Goal: Communication & Community: Answer question/provide support

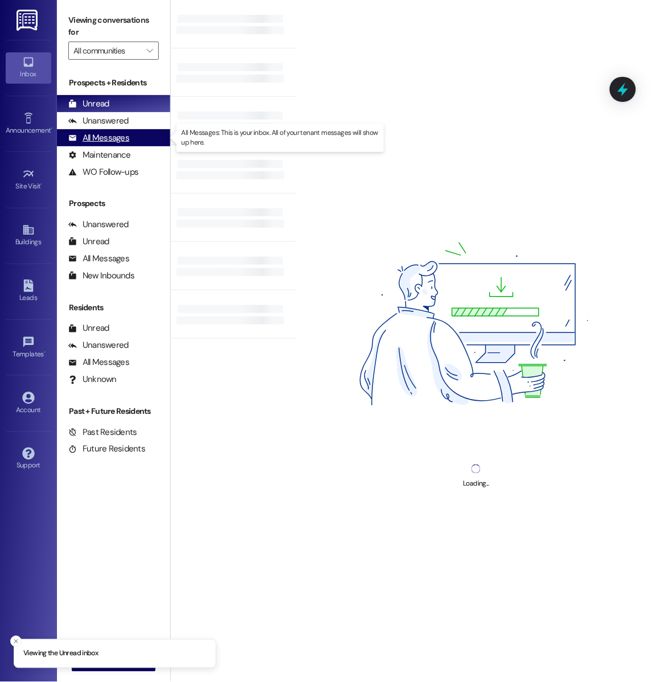
click at [106, 136] on div "All Messages" at bounding box center [98, 138] width 61 height 12
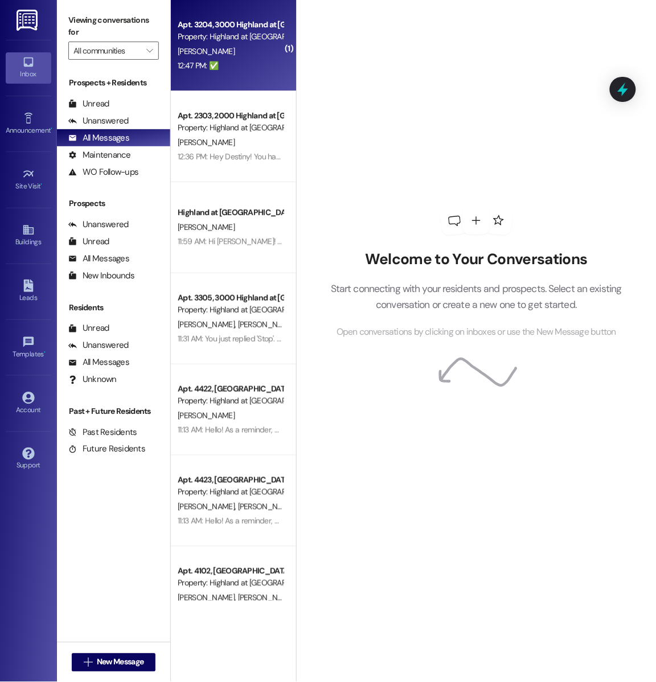
click at [216, 33] on div "Property: Highland at [GEOGRAPHIC_DATA]" at bounding box center [230, 37] width 105 height 12
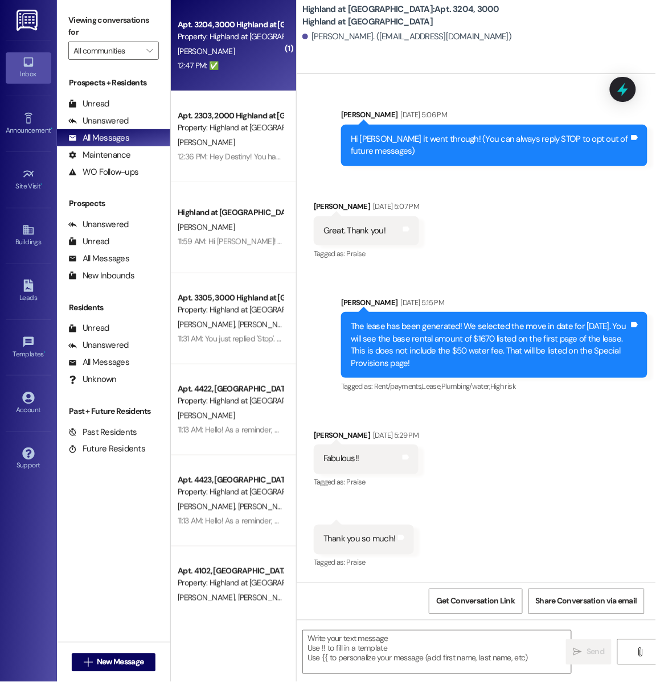
scroll to position [11515, 0]
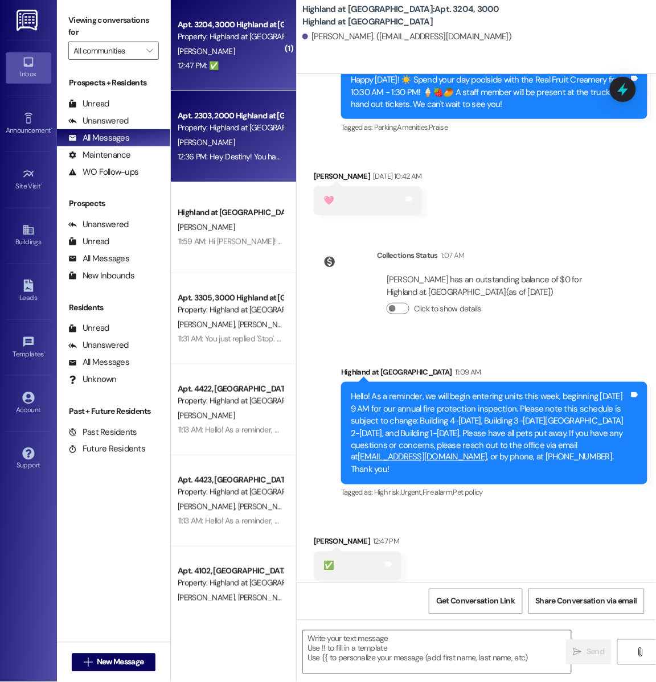
click at [279, 171] on div "Apt. 2303, 2000 Highland at Spring Hill Property: Highland at Spring Hill D. Ma…" at bounding box center [233, 136] width 125 height 91
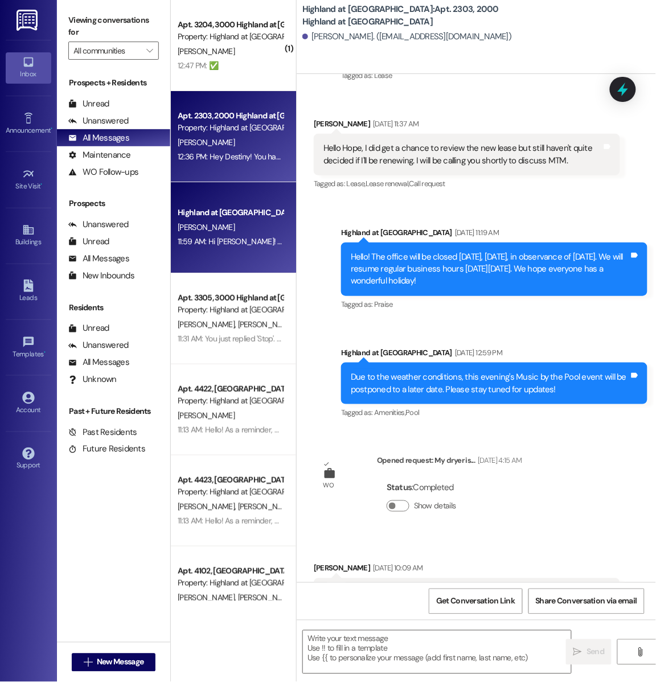
scroll to position [26237, 0]
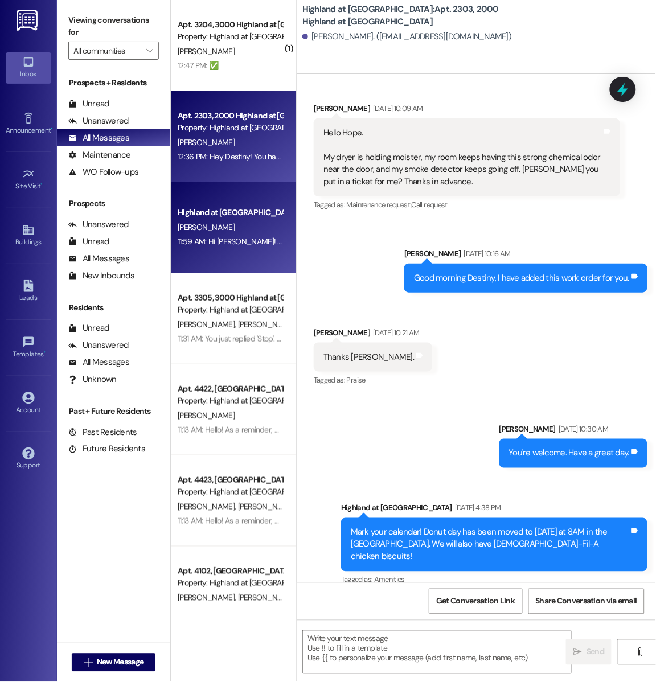
click at [192, 224] on span "C. Hinds" at bounding box center [206, 227] width 57 height 10
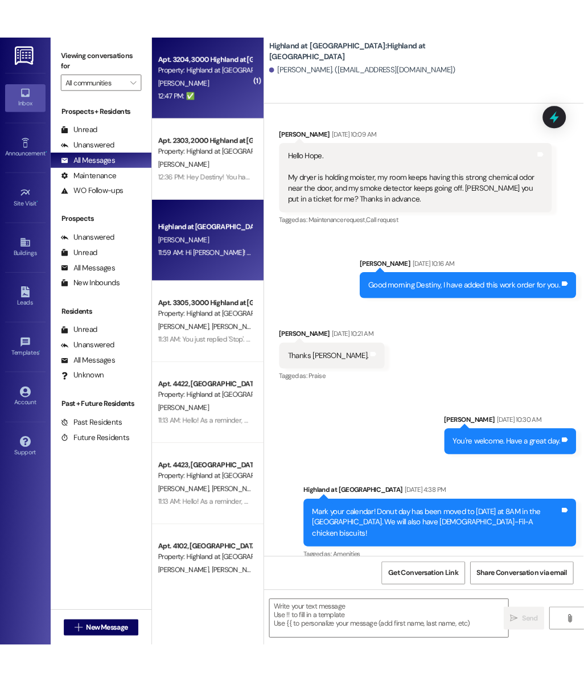
scroll to position [0, 0]
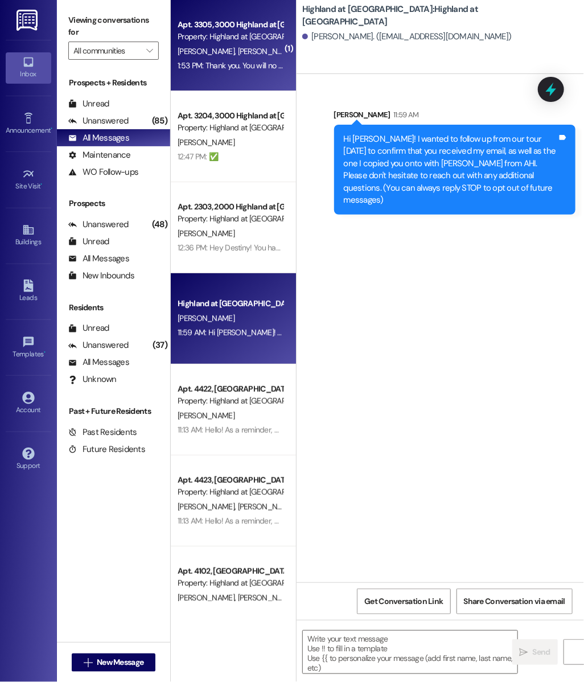
click at [250, 64] on div "1:53 PM: Thank you. You will no longer receive texts from this thread. Please r…" at bounding box center [446, 65] width 537 height 10
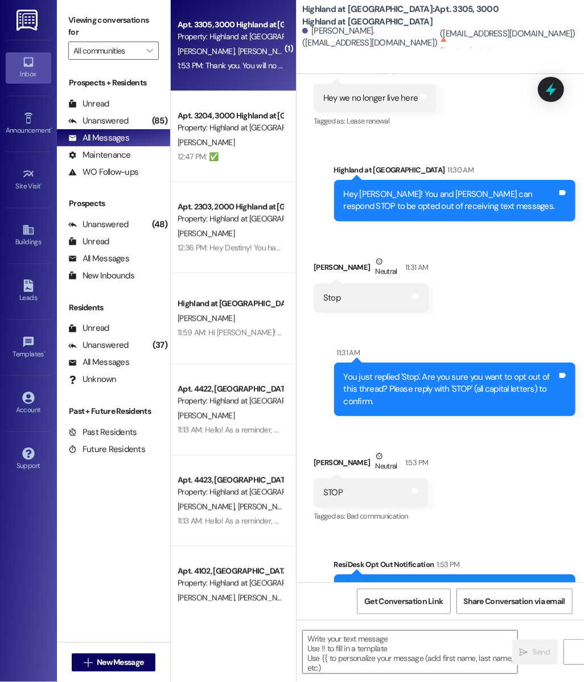
scroll to position [7947, 0]
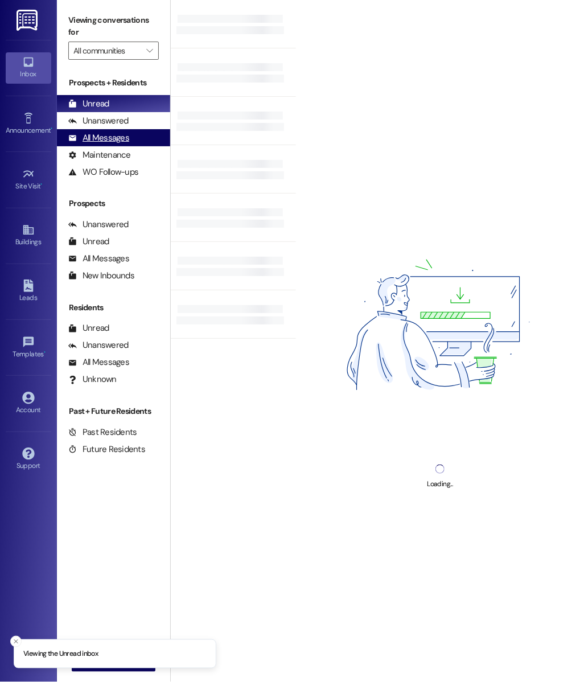
click at [143, 138] on div "All Messages (undefined)" at bounding box center [113, 137] width 113 height 17
click at [137, 145] on div "All Messages (undefined)" at bounding box center [113, 137] width 113 height 17
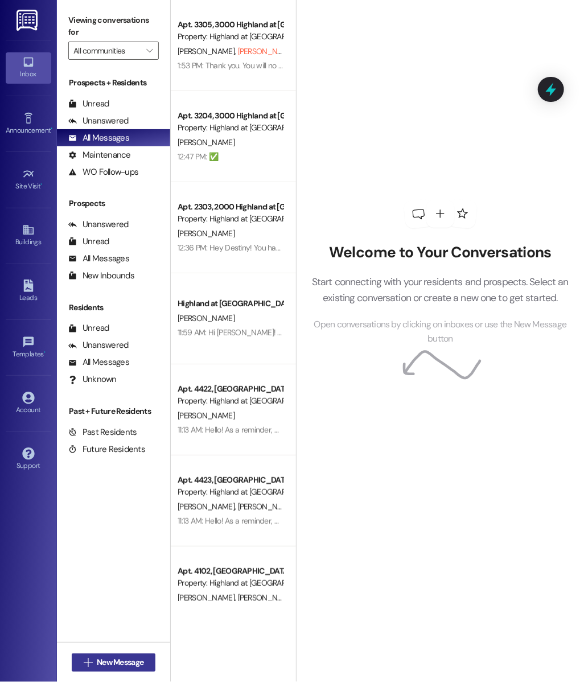
click at [112, 669] on button " New Message" at bounding box center [114, 662] width 84 height 18
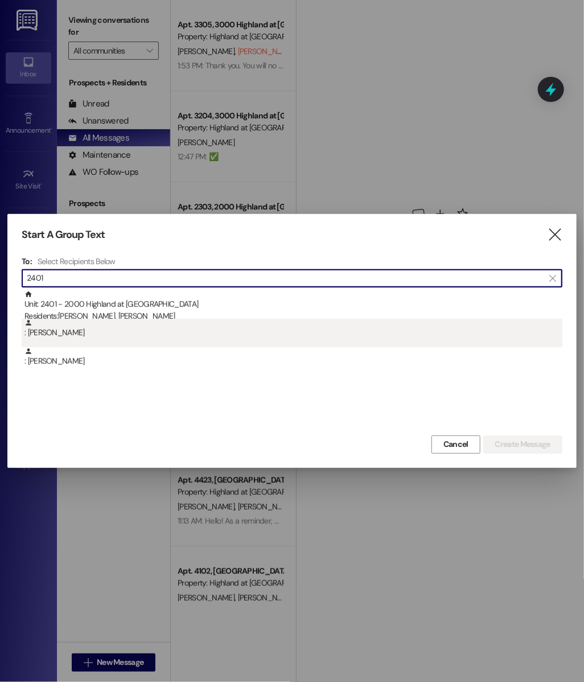
type input "2401"
click at [139, 320] on div ": [PERSON_NAME]" at bounding box center [293, 329] width 538 height 20
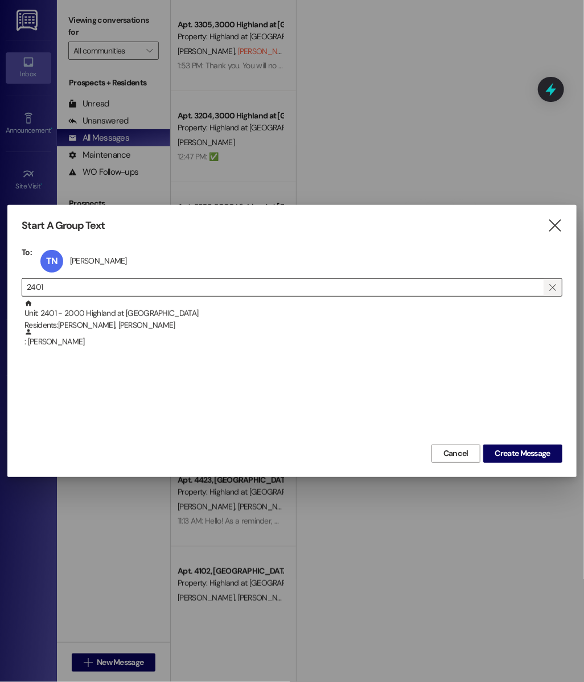
click at [554, 289] on icon "" at bounding box center [552, 287] width 6 height 9
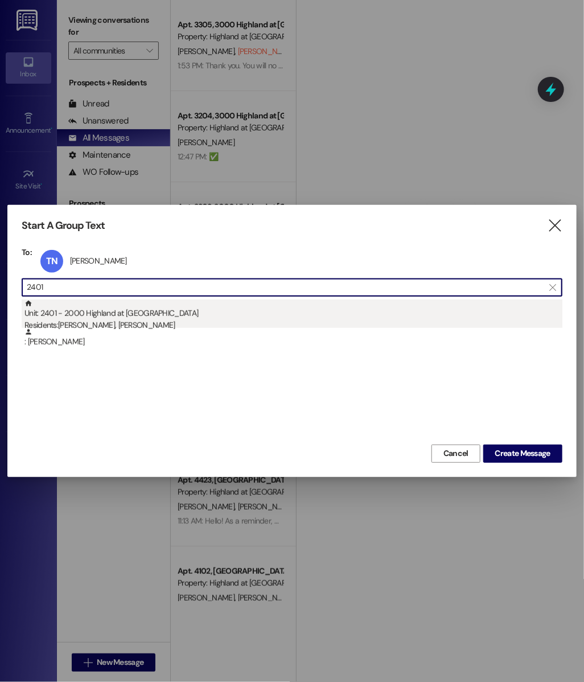
type input "2401"
click at [101, 323] on div "Residents: [PERSON_NAME], [PERSON_NAME]" at bounding box center [293, 325] width 538 height 12
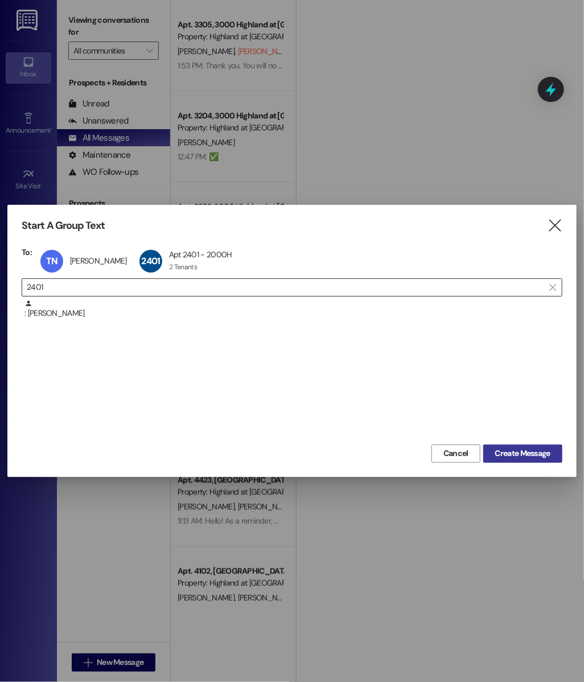
click at [500, 447] on span "Create Message" at bounding box center [522, 453] width 55 height 12
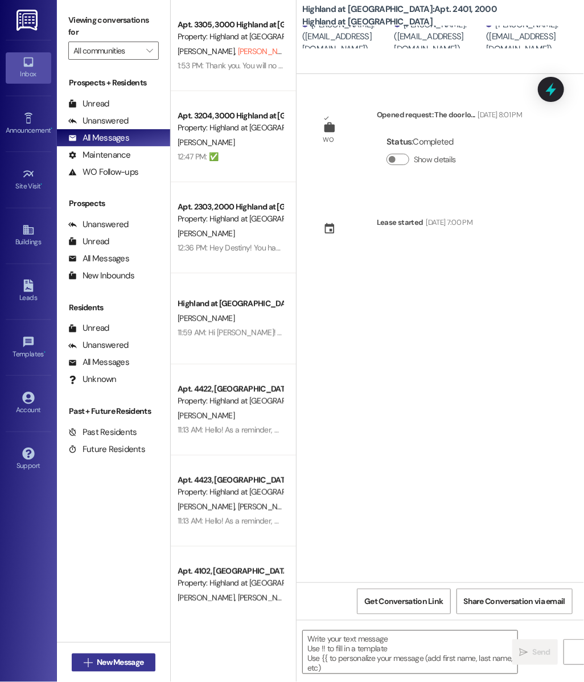
click at [119, 669] on button " New Message" at bounding box center [114, 662] width 84 height 18
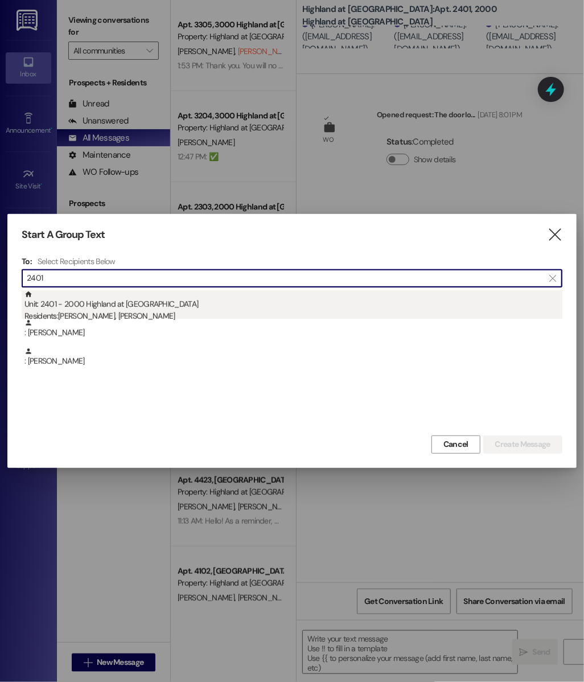
type input "2401"
click at [201, 304] on div "Unit: 2401 - 2000 Highland at [GEOGRAPHIC_DATA] Residents: [PERSON_NAME], [PERS…" at bounding box center [293, 306] width 538 height 32
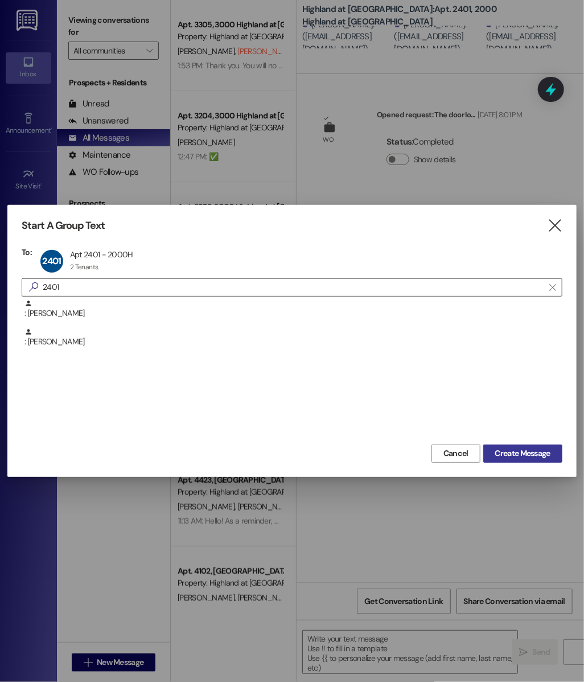
click at [501, 454] on span "Create Message" at bounding box center [522, 453] width 55 height 12
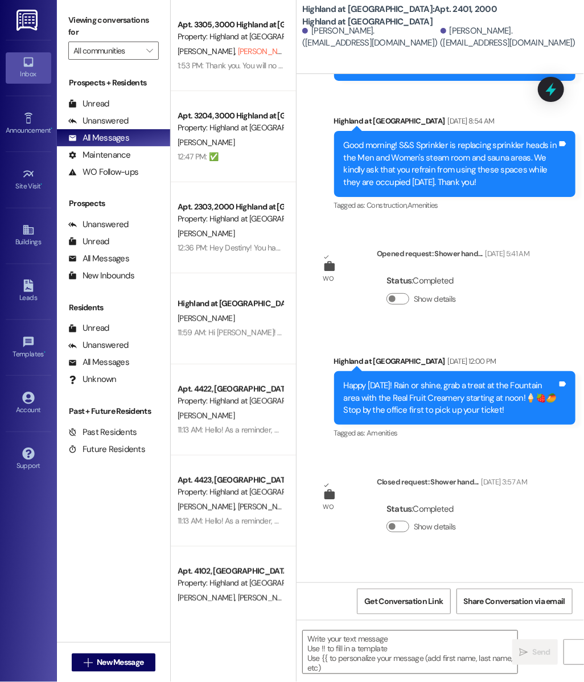
scroll to position [9850, 0]
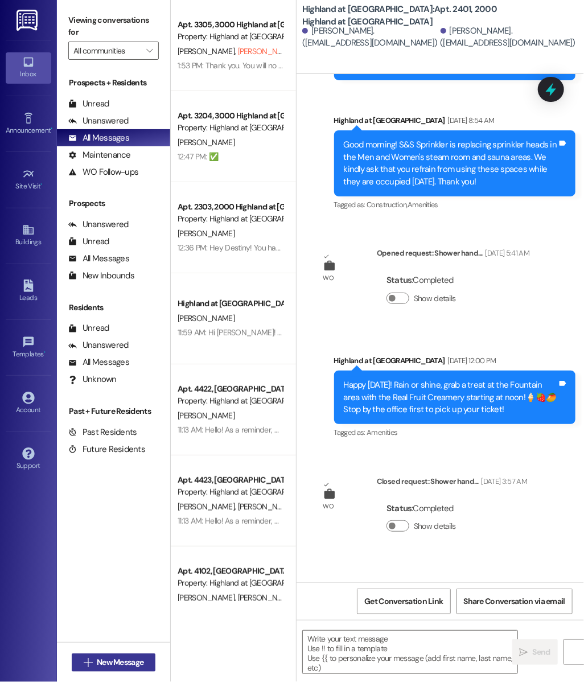
click at [130, 657] on span "New Message" at bounding box center [120, 662] width 47 height 12
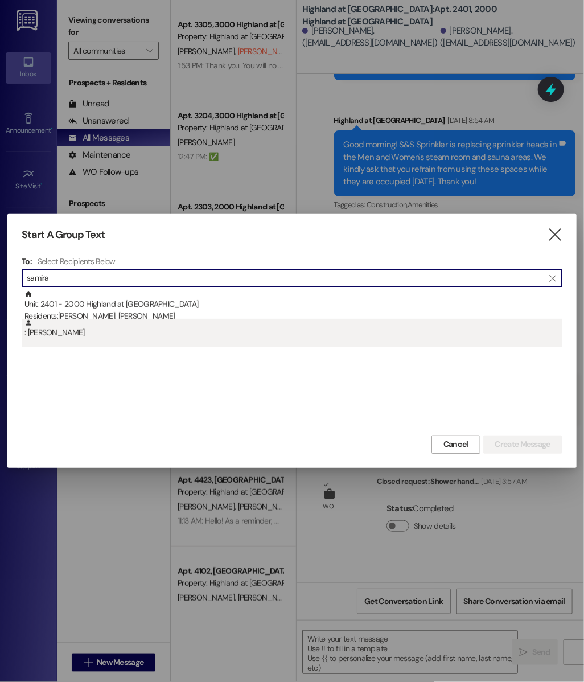
type input "samira"
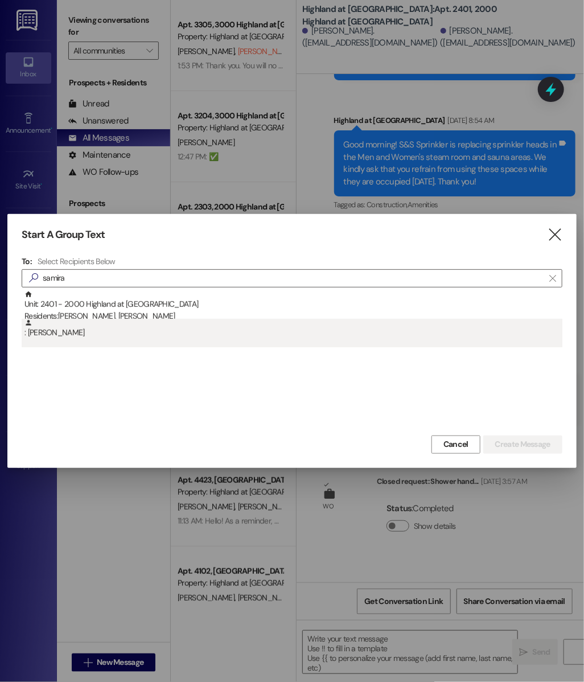
click at [59, 343] on div ": [PERSON_NAME]" at bounding box center [292, 333] width 541 height 28
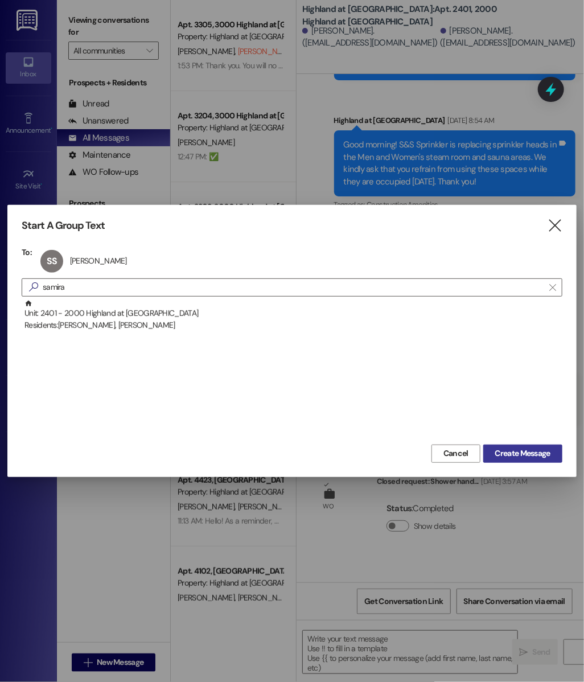
click at [509, 452] on span "Create Message" at bounding box center [522, 453] width 55 height 12
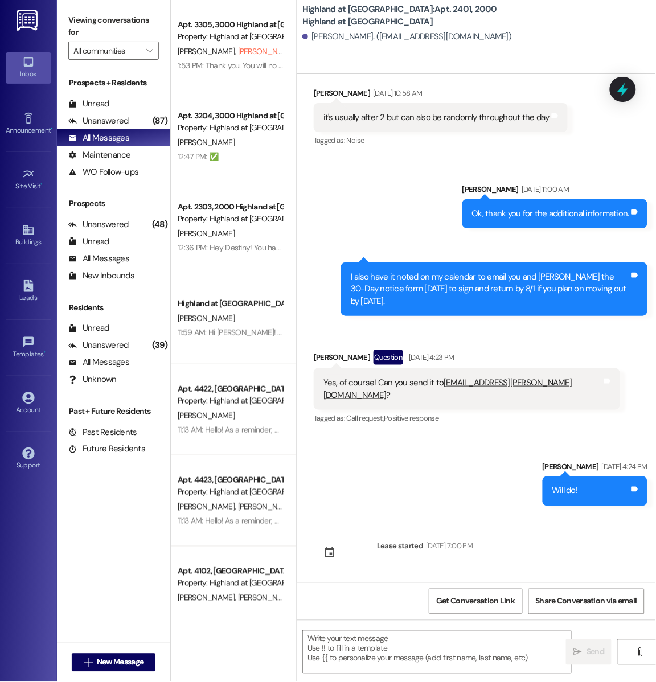
scroll to position [15485, 0]
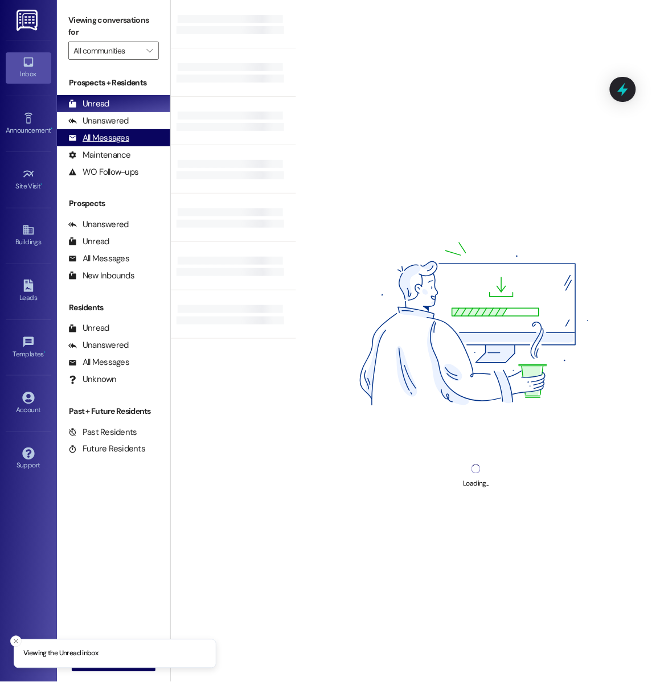
click at [138, 129] on div "All Messages (undefined)" at bounding box center [113, 137] width 113 height 17
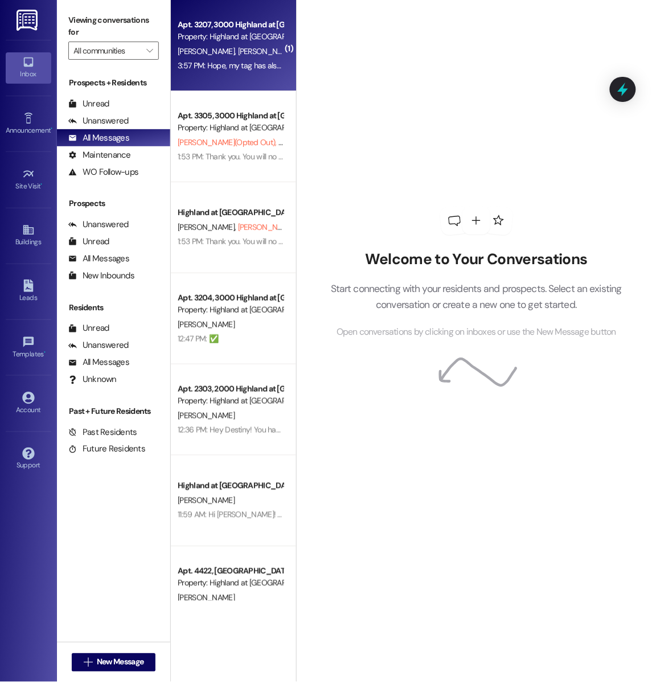
click at [240, 37] on div "Property: Highland at Spring Hill" at bounding box center [230, 37] width 105 height 12
click at [249, 74] on div "Apt. 3207, 3000 Highland at Spring Hill Property: Highland at Spring Hill M. Hi…" at bounding box center [233, 45] width 125 height 91
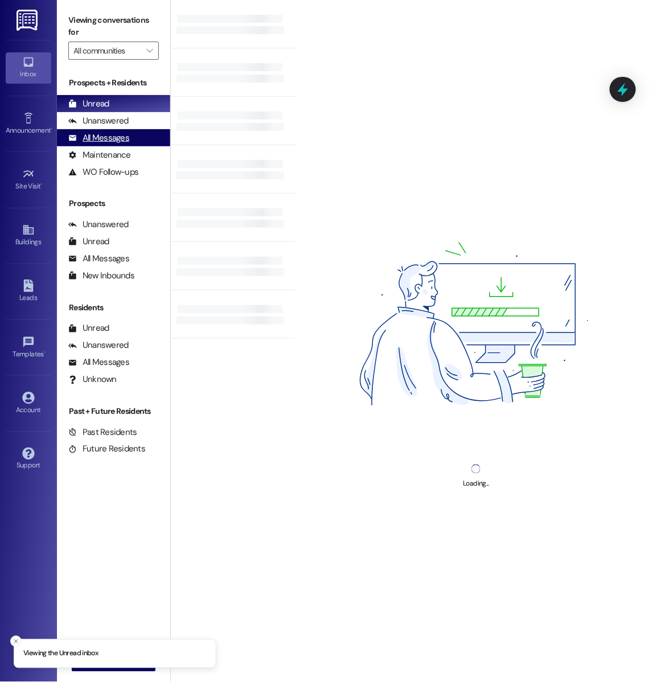
click at [125, 138] on div "All Messages" at bounding box center [98, 138] width 61 height 12
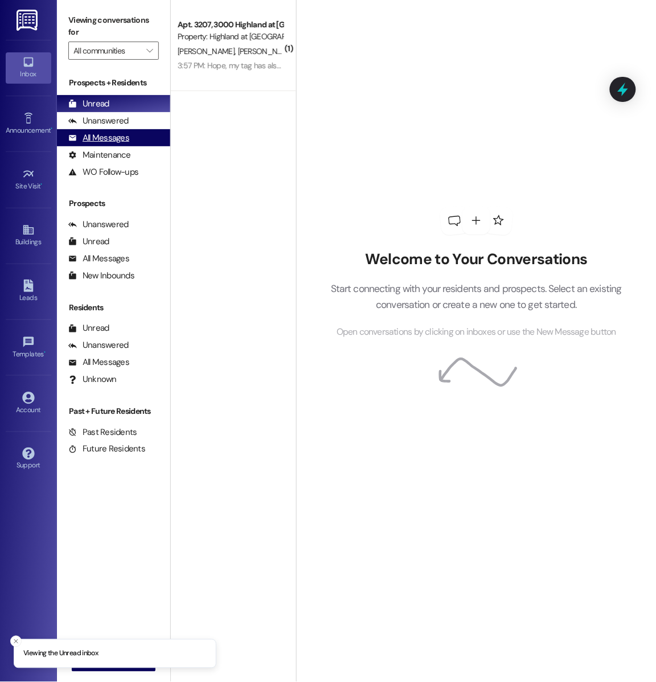
click at [139, 143] on div "All Messages (undefined)" at bounding box center [113, 137] width 113 height 17
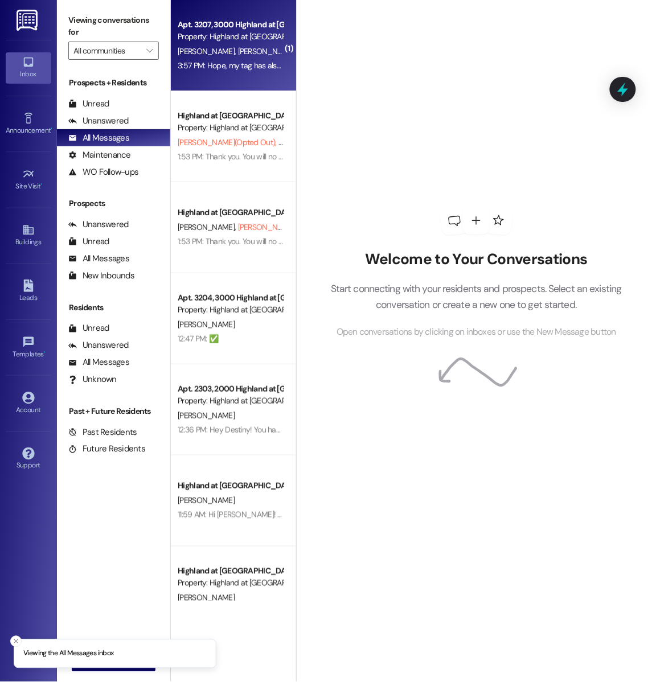
click at [220, 74] on div "Apt. 3207, 3000 Highland at Spring Hill Property: Highland at Spring Hill M. Hi…" at bounding box center [233, 45] width 125 height 91
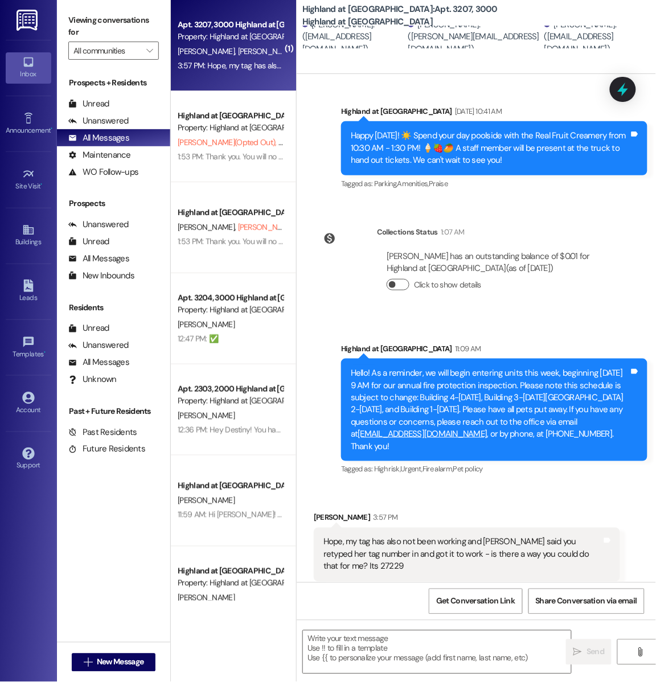
scroll to position [1043, 0]
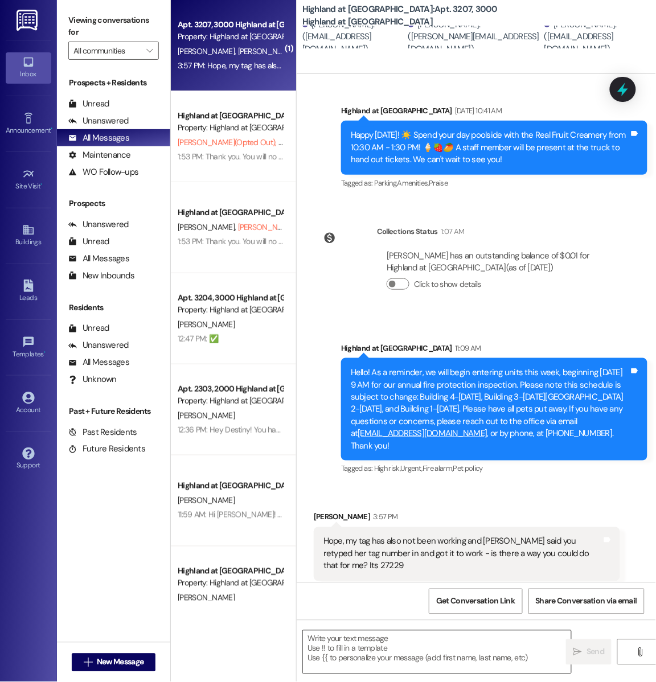
click at [358, 641] on textarea at bounding box center [437, 651] width 268 height 43
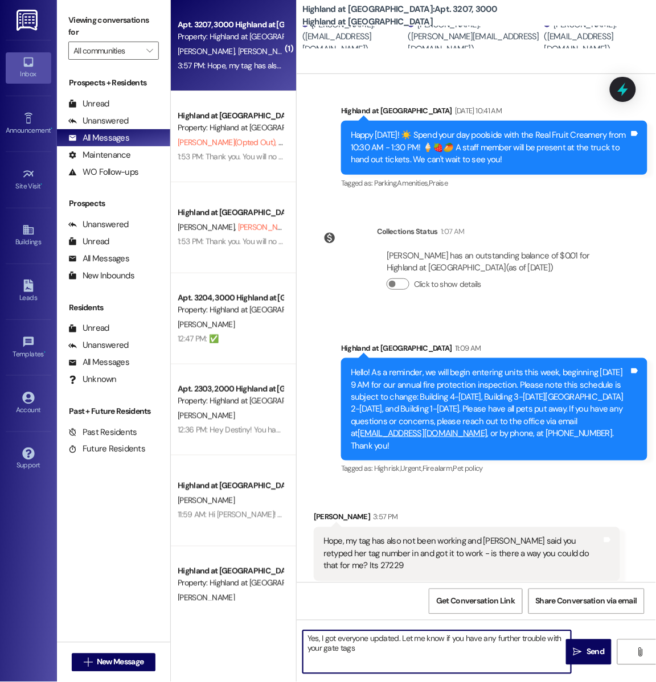
type textarea "Yes, I got everyone updated. Let me know if you have any further trouble with y…"
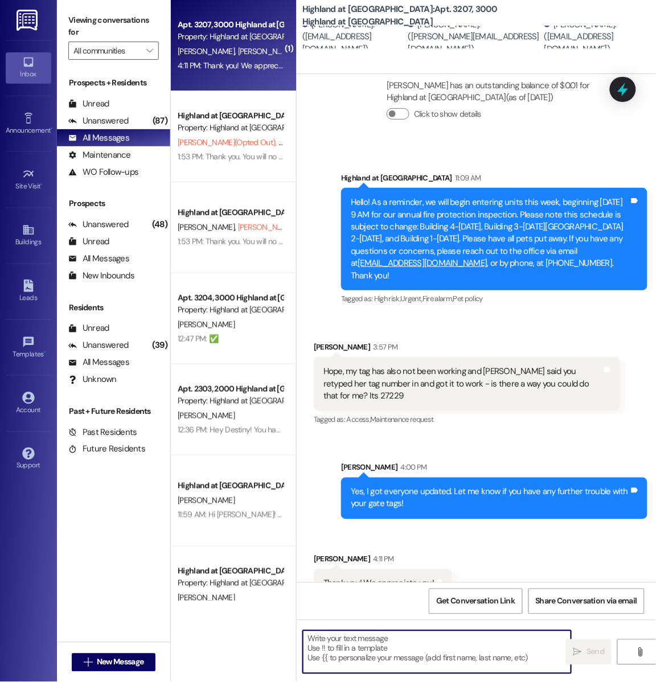
scroll to position [1214, 0]
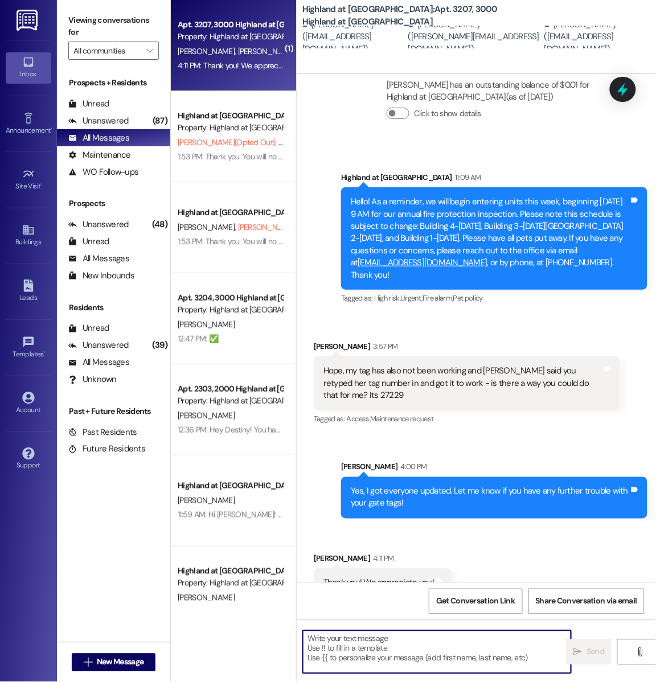
click at [370, 650] on textarea at bounding box center [437, 651] width 268 height 43
type textarea "o"
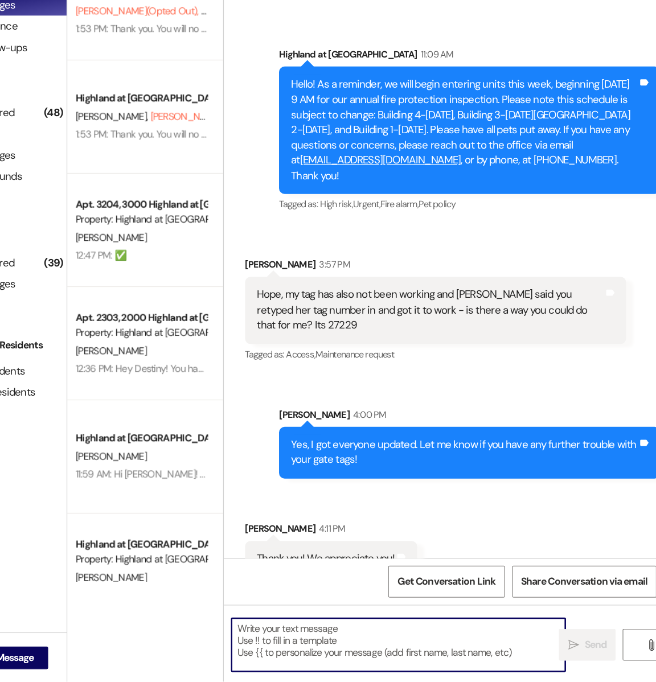
click at [364, 657] on textarea at bounding box center [437, 651] width 268 height 43
type textarea "O"
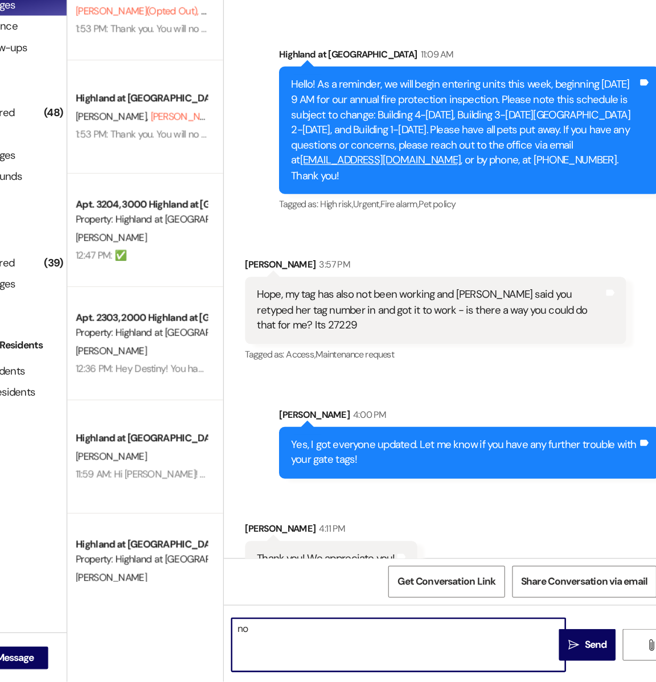
type textarea "n"
type textarea "N"
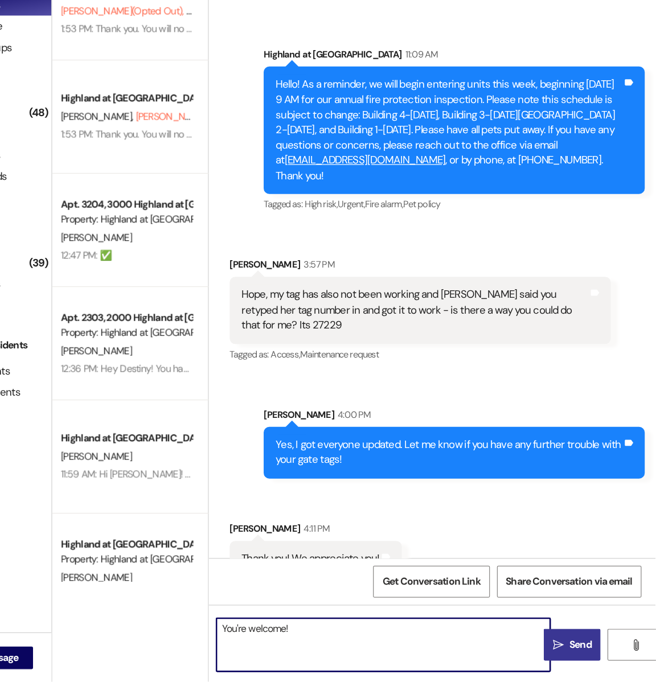
type textarea "You're welcome!"
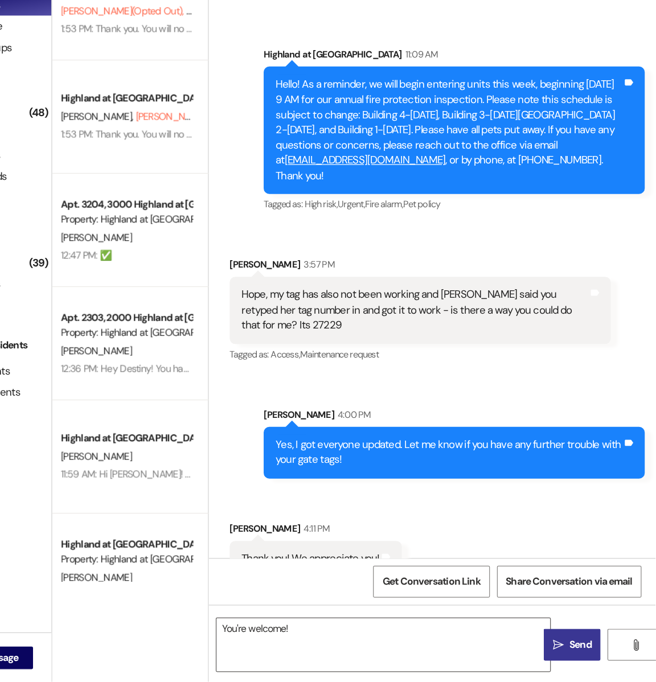
click at [588, 650] on span "Send" at bounding box center [595, 652] width 18 height 12
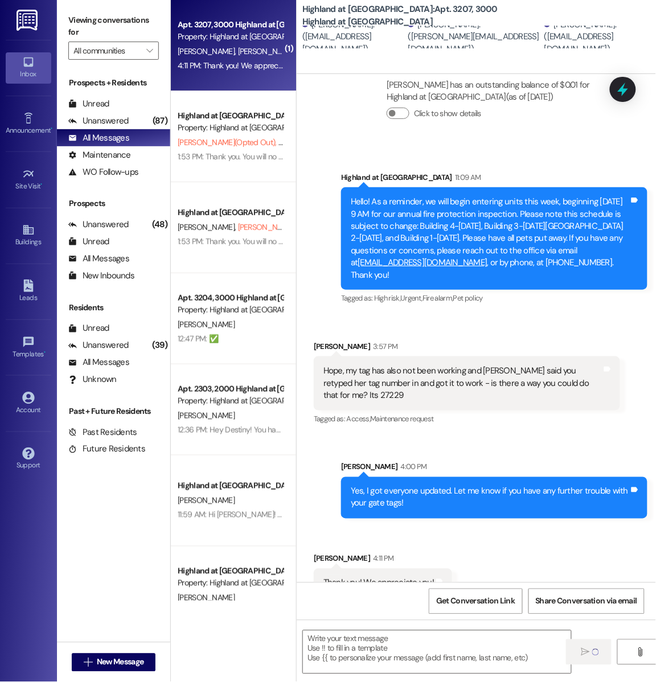
scroll to position [1213, 0]
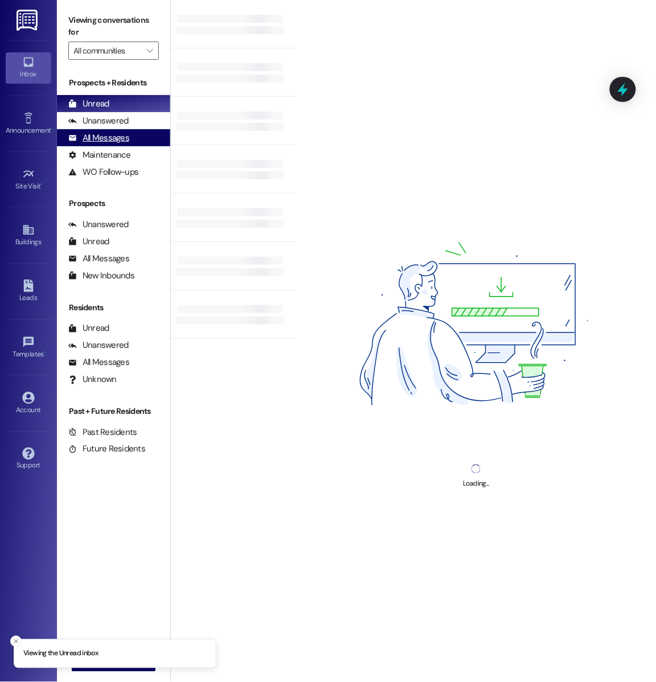
click at [119, 142] on div "All Messages" at bounding box center [98, 138] width 61 height 12
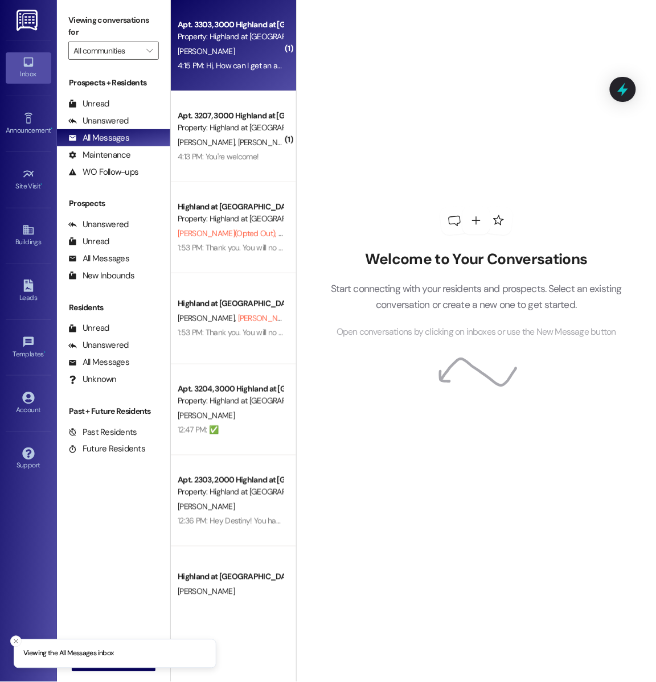
click at [211, 51] on div "[PERSON_NAME]" at bounding box center [230, 51] width 108 height 14
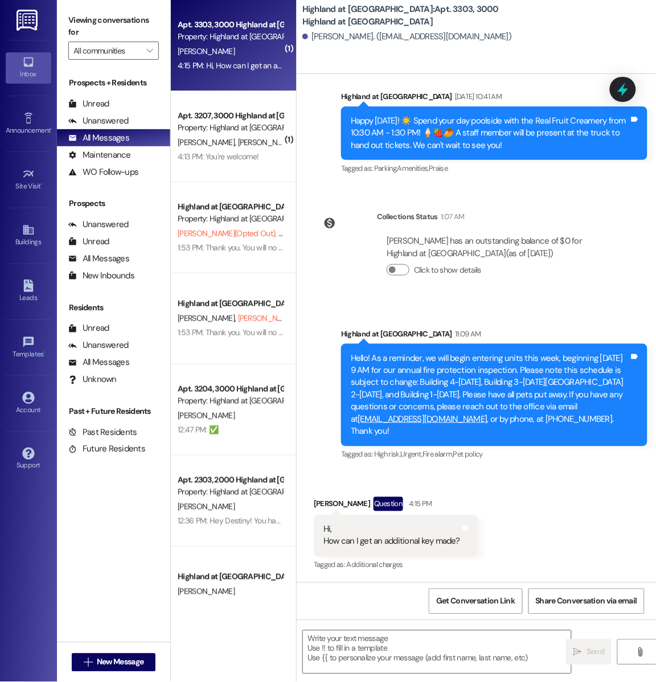
scroll to position [7708, 0]
click at [345, 654] on textarea at bounding box center [437, 651] width 268 height 43
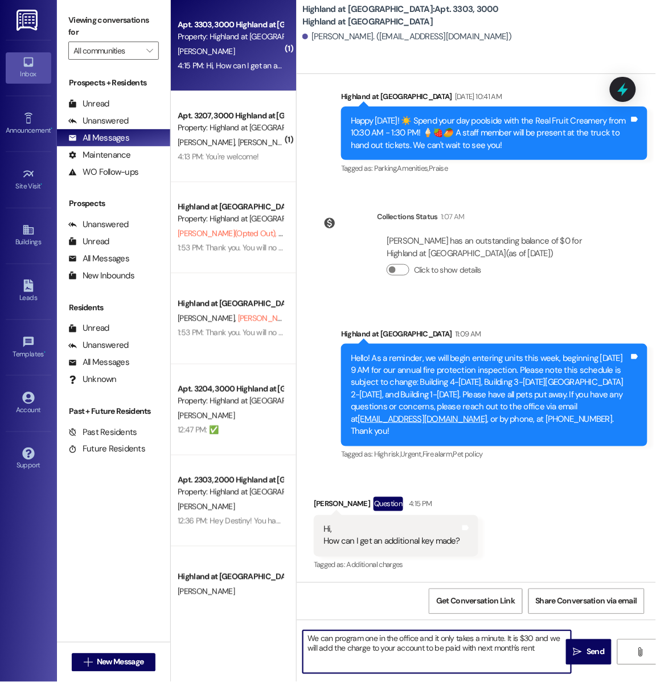
type textarea "We can program one in the office and it only takes a minute. It is $30 and we w…"
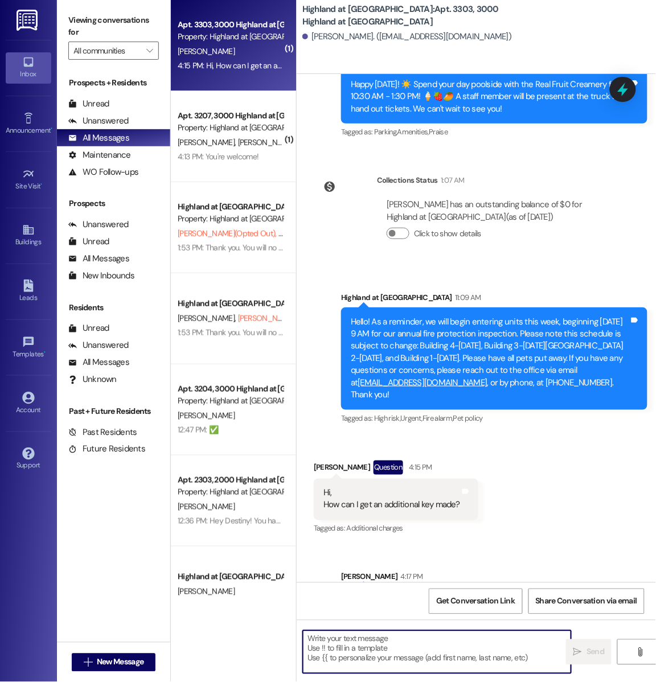
scroll to position [7800, 0]
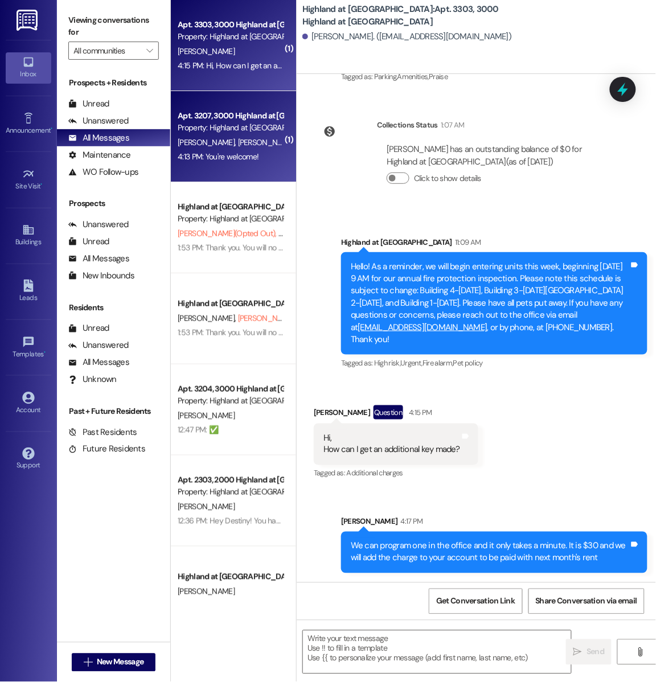
click at [269, 147] on div "M. Hill E. Freeman C. Lloyd" at bounding box center [230, 142] width 108 height 14
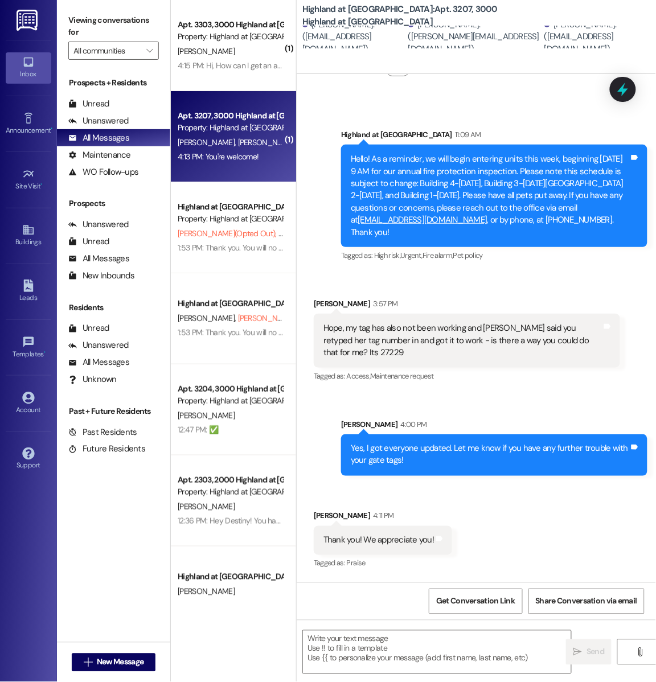
scroll to position [1230, 0]
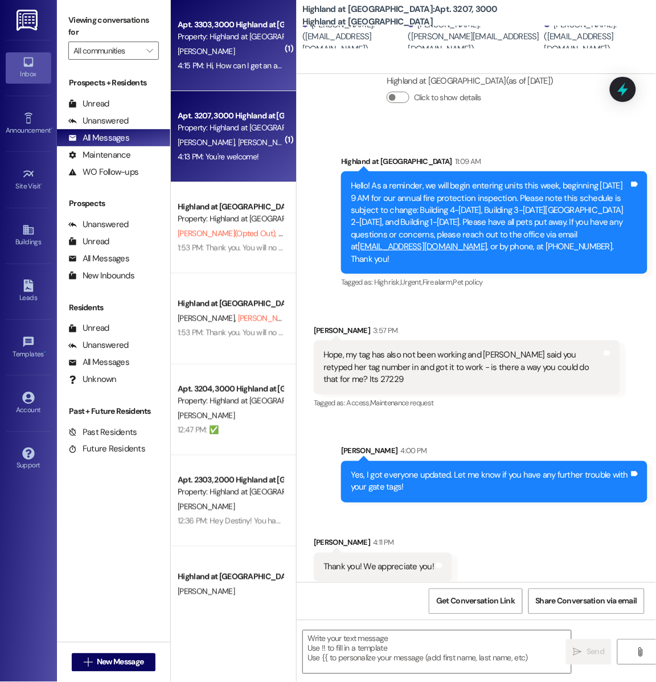
click at [226, 73] on div "Apt. 3303, 3000 Highland at Spring Hill Property: Highland at Spring Hill E. Wh…" at bounding box center [233, 45] width 125 height 91
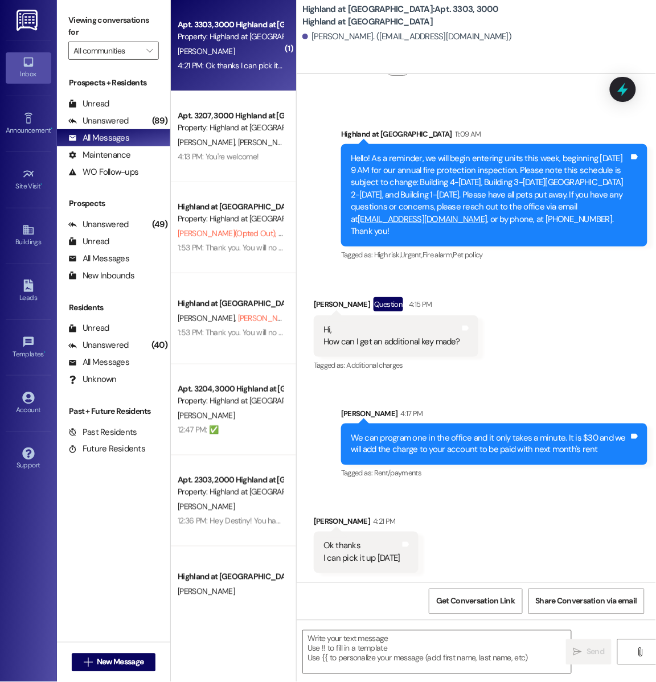
scroll to position [7908, 0]
click at [361, 658] on textarea at bounding box center [437, 651] width 268 height 43
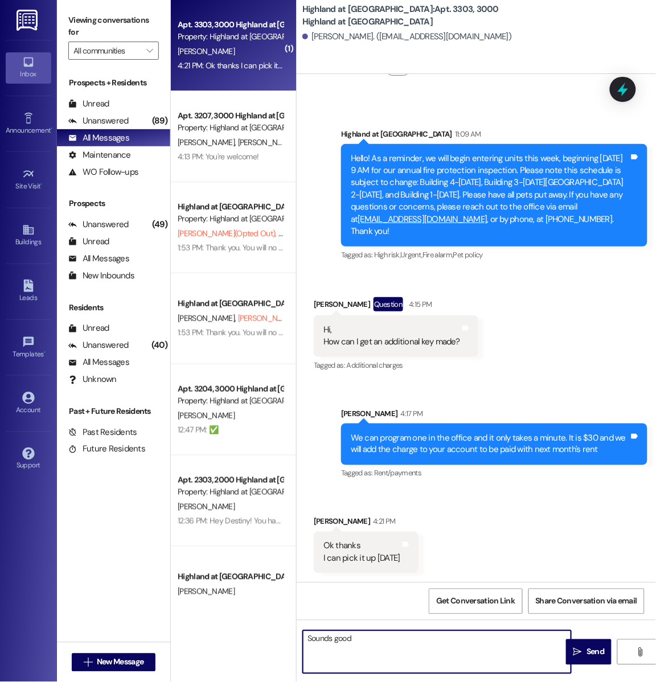
type textarea "Sounds good!"
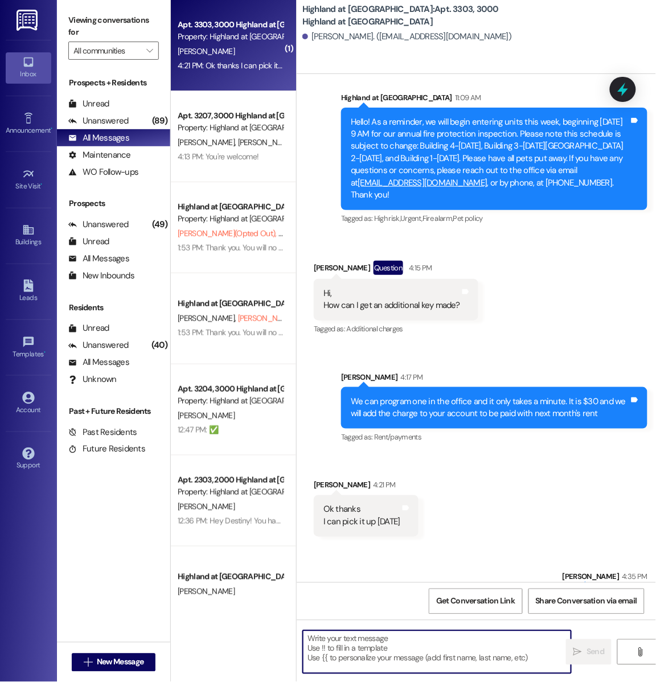
scroll to position [7987, 0]
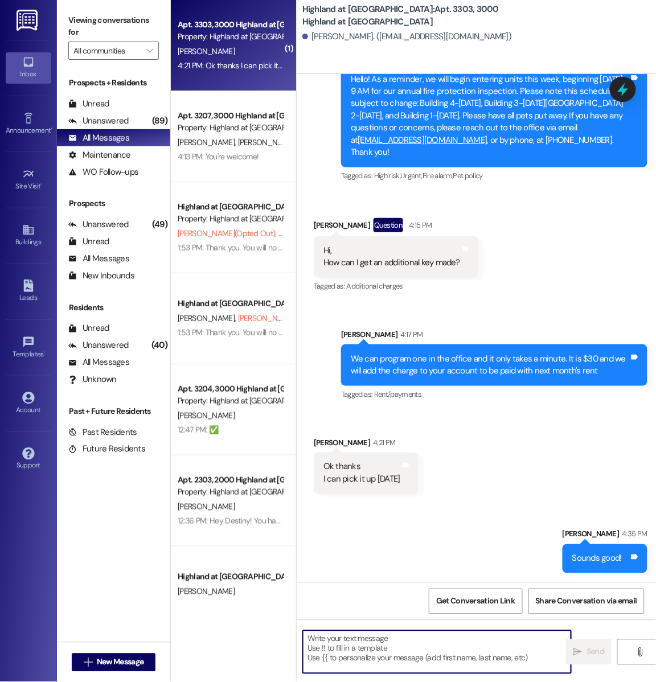
click at [358, 640] on textarea at bounding box center [437, 651] width 268 height 43
type textarea "We are here from 8:30a-5:30p"
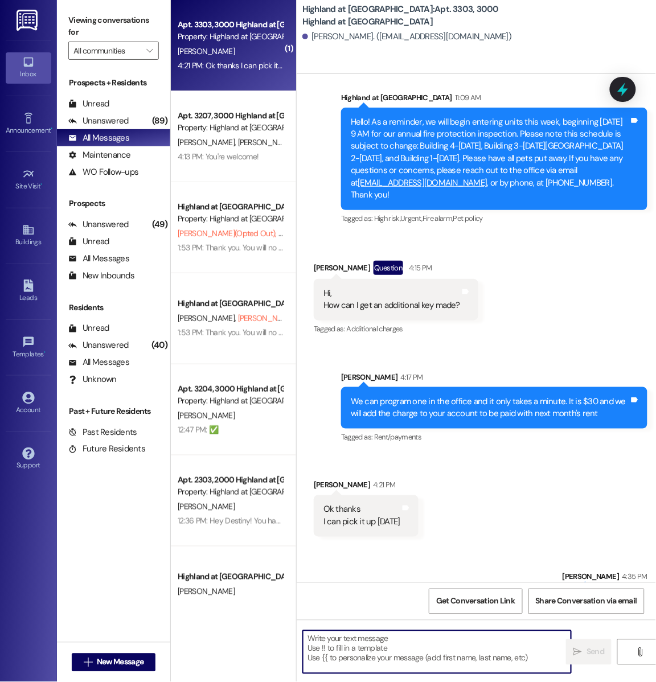
scroll to position [8066, 0]
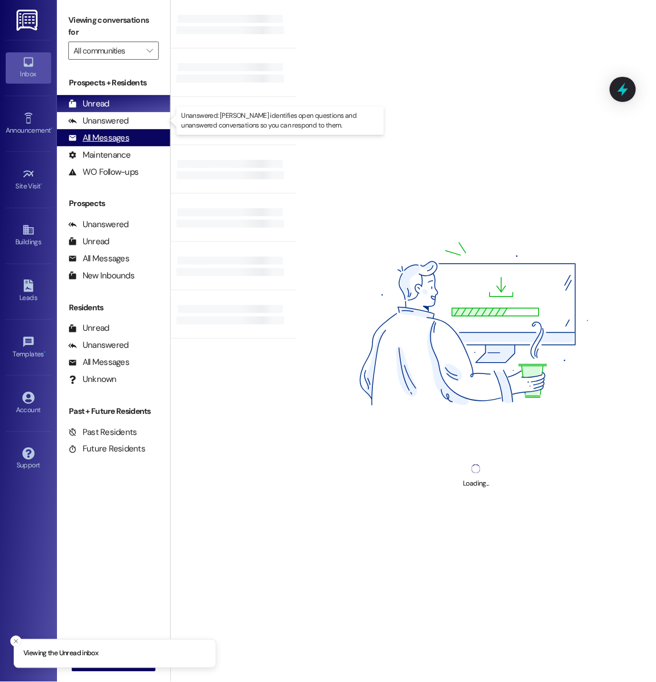
click at [129, 129] on div "All Messages (undefined)" at bounding box center [113, 137] width 113 height 17
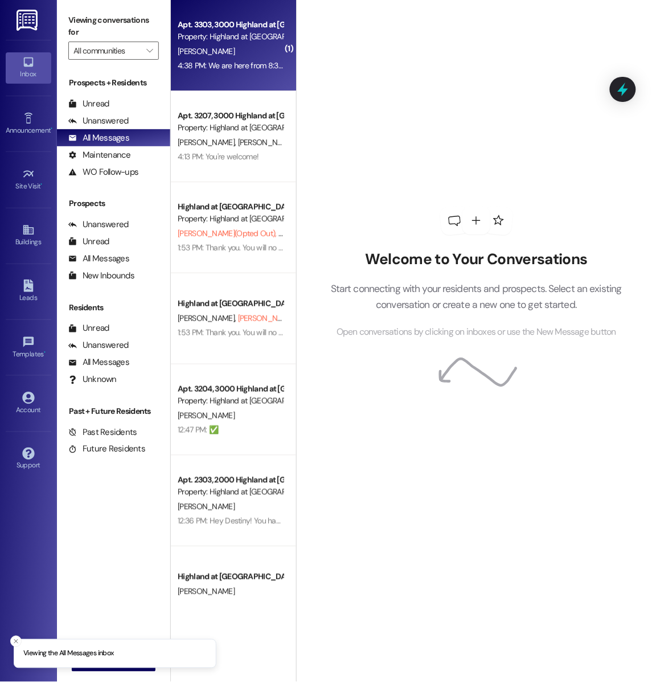
click at [224, 67] on div "4:38 PM: We are here from 8:30a-5:30p 4:38 PM: We are here from 8:30a-5:30p" at bounding box center [245, 65] width 134 height 10
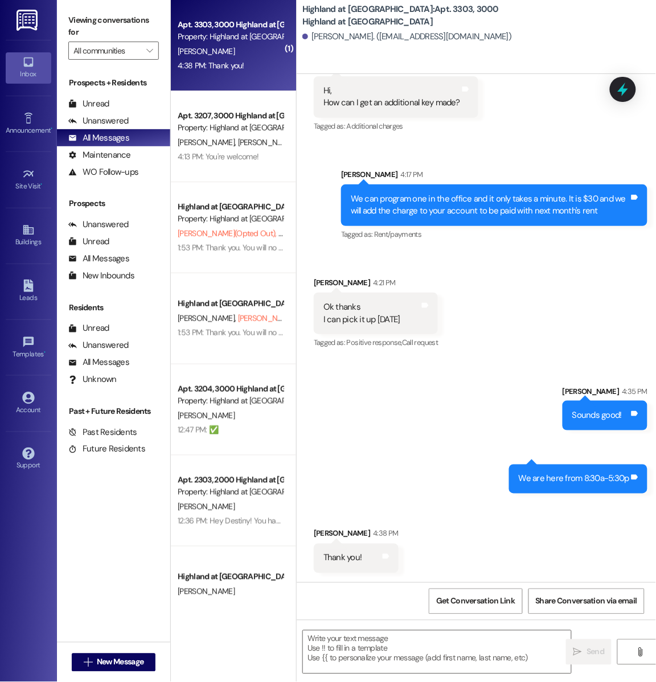
scroll to position [8147, 0]
click at [373, 659] on textarea at bounding box center [437, 651] width 268 height 43
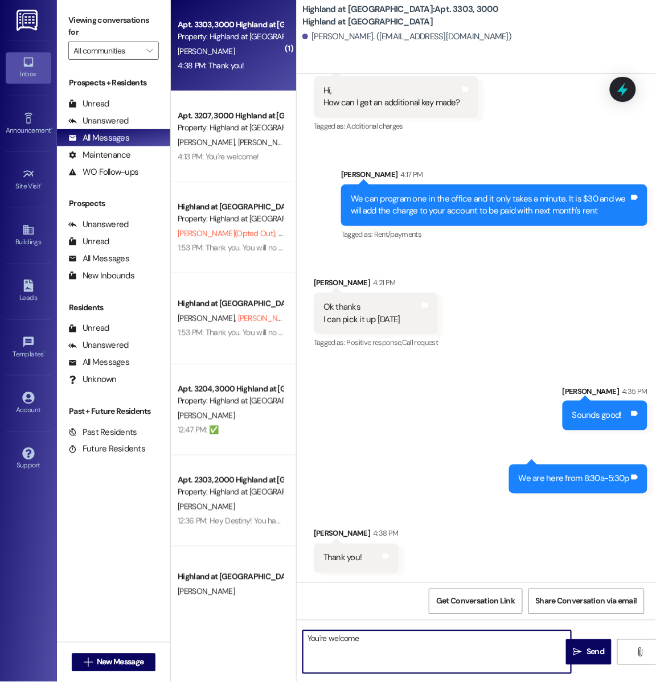
type textarea "You're welcome!"
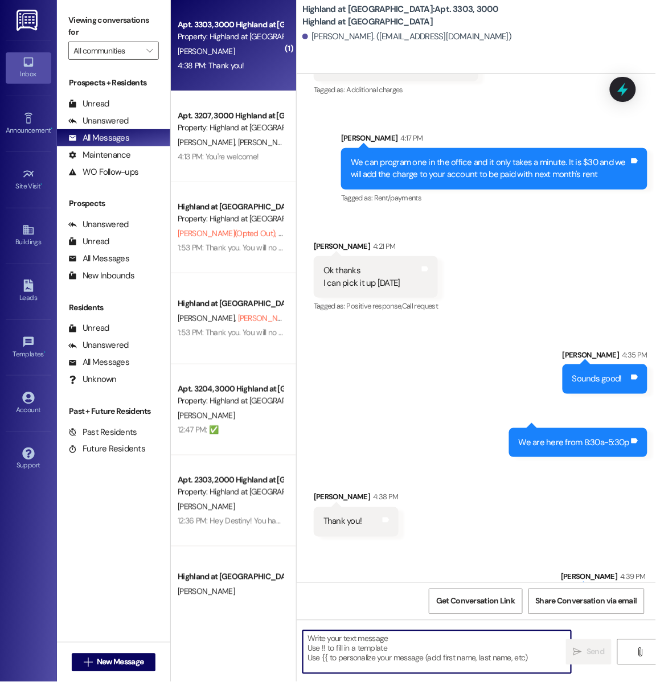
scroll to position [8226, 0]
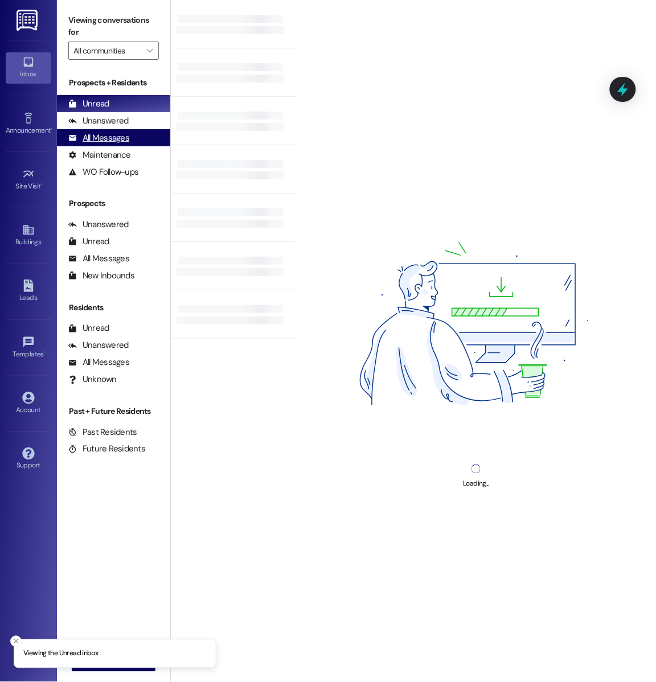
click at [119, 133] on div "All Messages" at bounding box center [98, 138] width 61 height 12
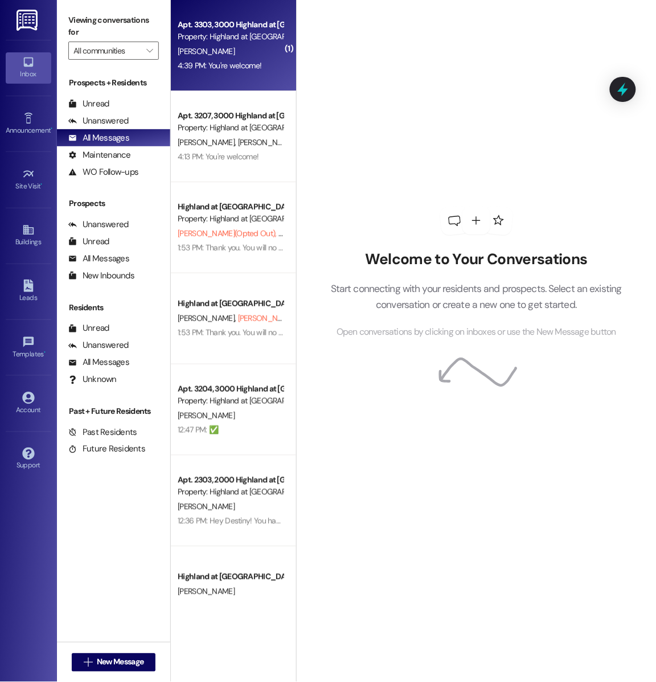
click at [195, 72] on div "4:39 PM: You're welcome! 4:39 PM: You're welcome!" at bounding box center [230, 66] width 108 height 14
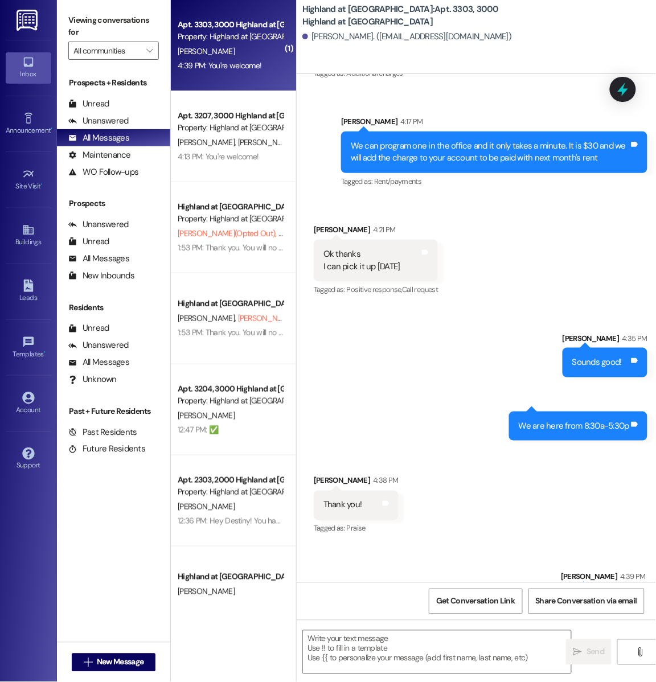
scroll to position [8243, 0]
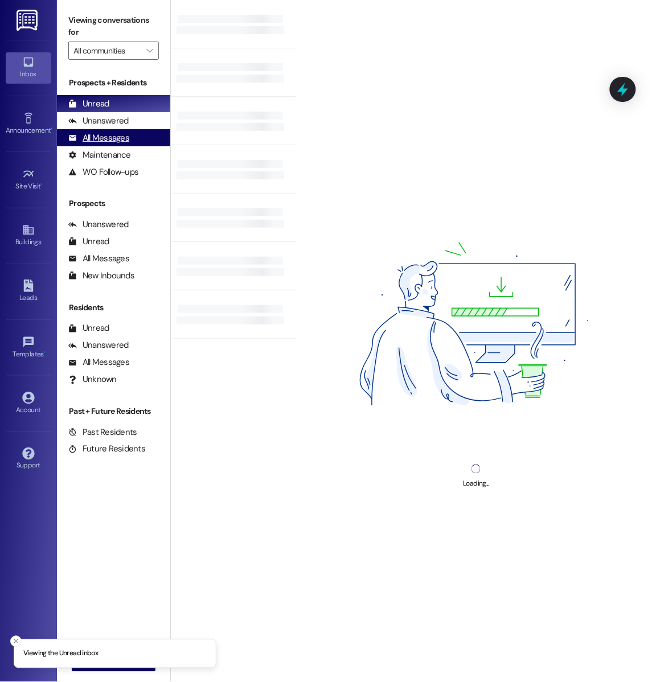
click at [107, 137] on div "All Messages" at bounding box center [98, 138] width 61 height 12
